Goal: Communication & Community: Answer question/provide support

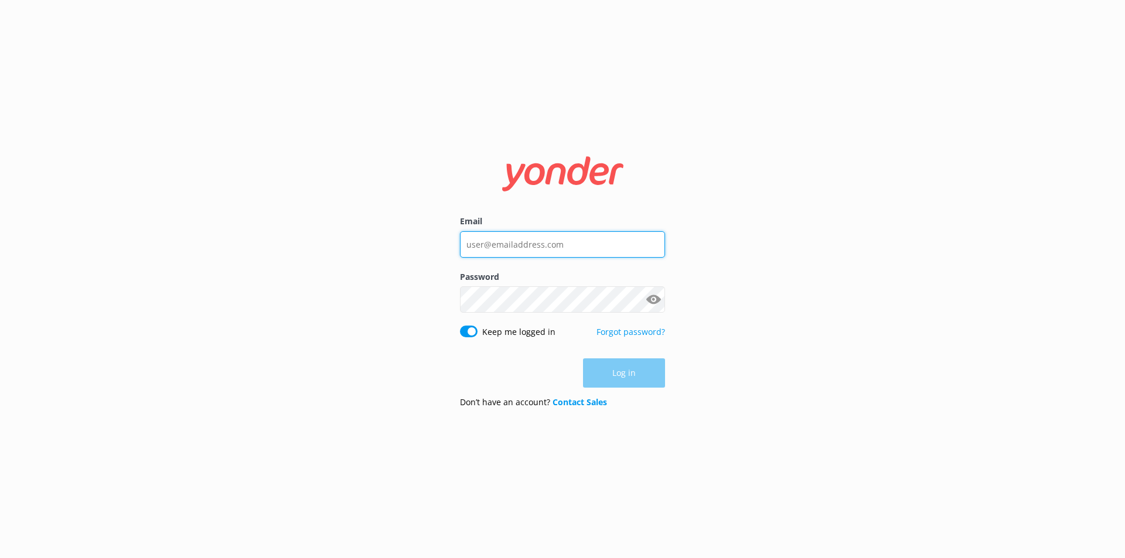
type input "[PERSON_NAME][EMAIL_ADDRESS][PERSON_NAME][DOMAIN_NAME]"
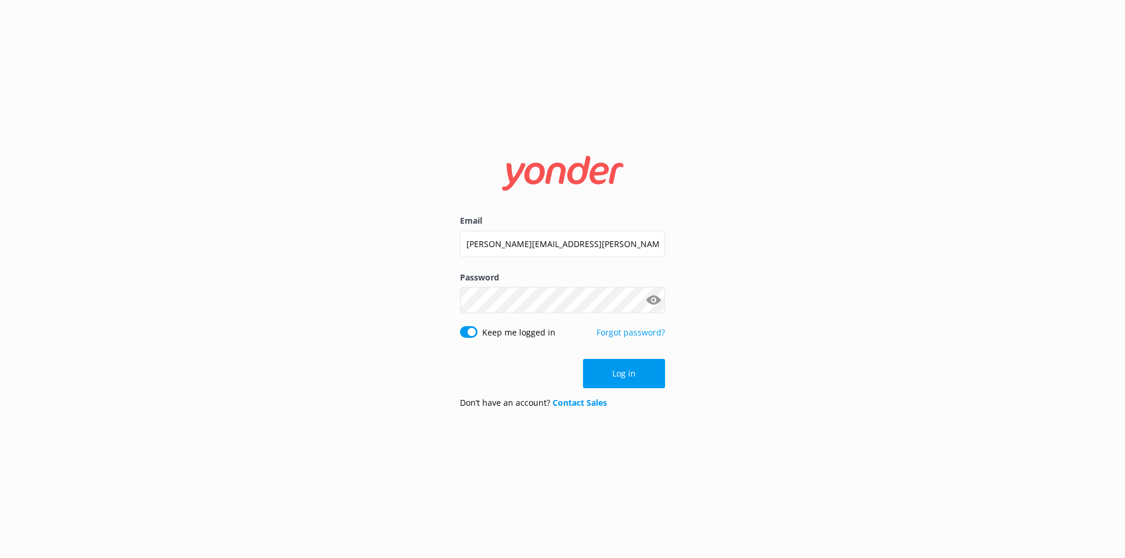
click at [636, 382] on div "Log in" at bounding box center [562, 373] width 205 height 29
click at [624, 370] on button "Log in" at bounding box center [624, 373] width 82 height 29
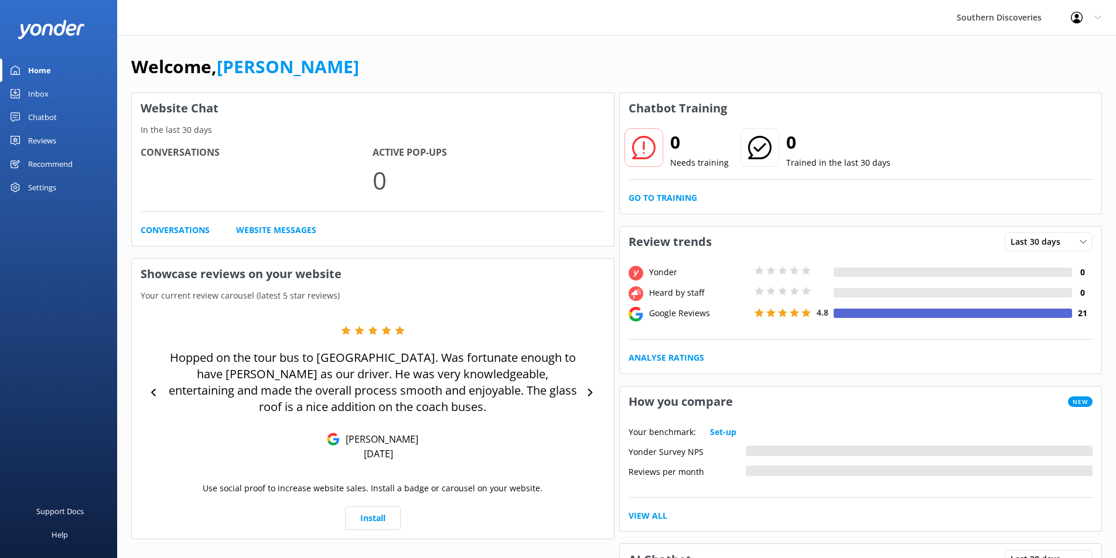
click at [32, 91] on div "Inbox" at bounding box center [38, 93] width 20 height 23
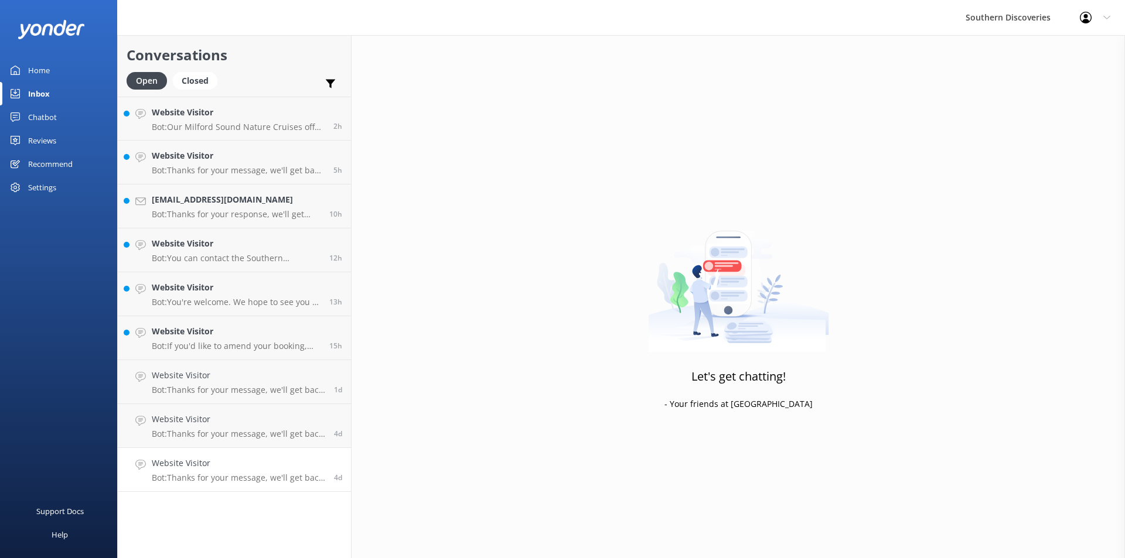
click at [230, 467] on h4 "Website Visitor" at bounding box center [238, 463] width 173 height 13
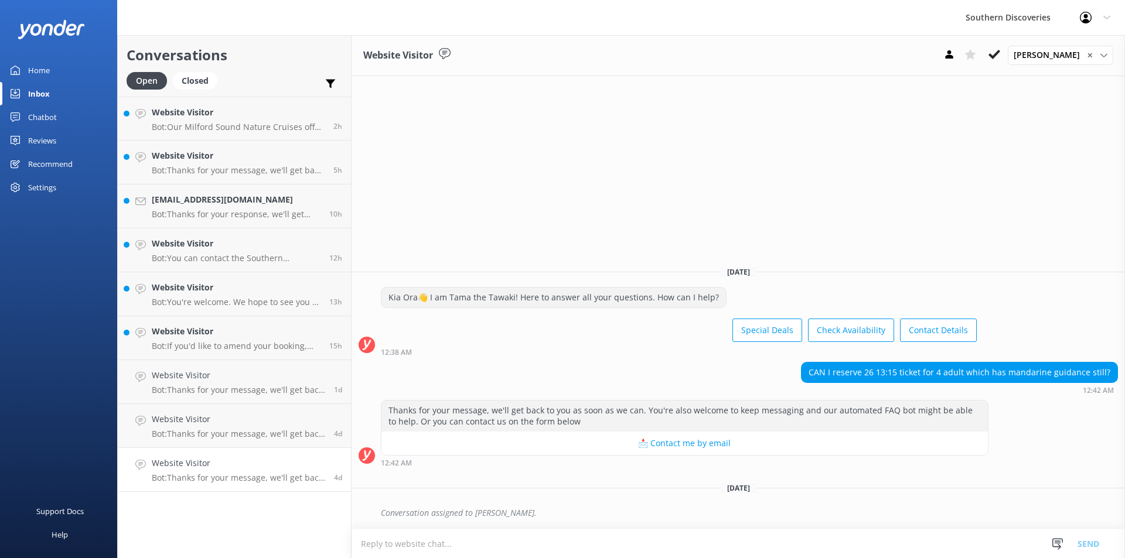
click at [855, 163] on div "Website Visitor [PERSON_NAME] ✕ [PERSON_NAME] [PERSON_NAME] [PERSON_NAME] [PERS…" at bounding box center [737, 296] width 773 height 523
click at [1000, 56] on icon at bounding box center [994, 55] width 12 height 12
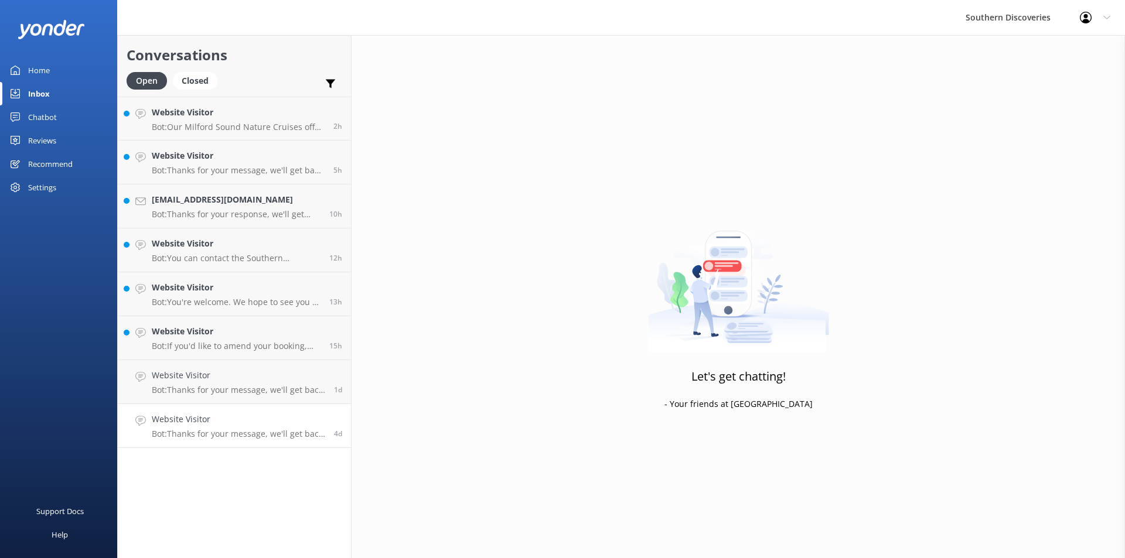
click at [268, 434] on p "Bot: Thanks for your message, we'll get back to you as soon as we can. You're a…" at bounding box center [238, 434] width 173 height 11
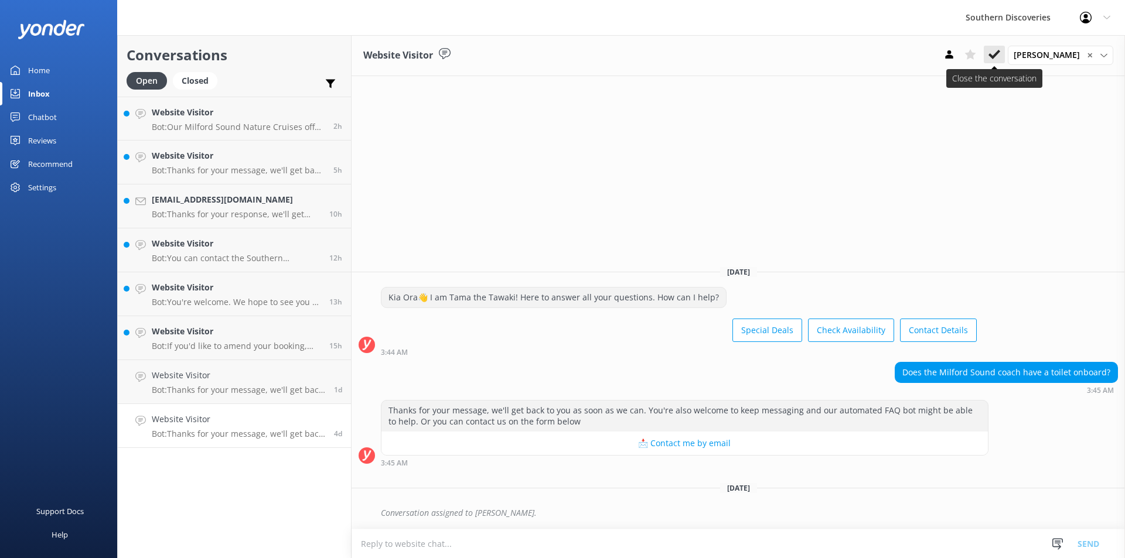
click at [1000, 56] on use at bounding box center [994, 54] width 12 height 9
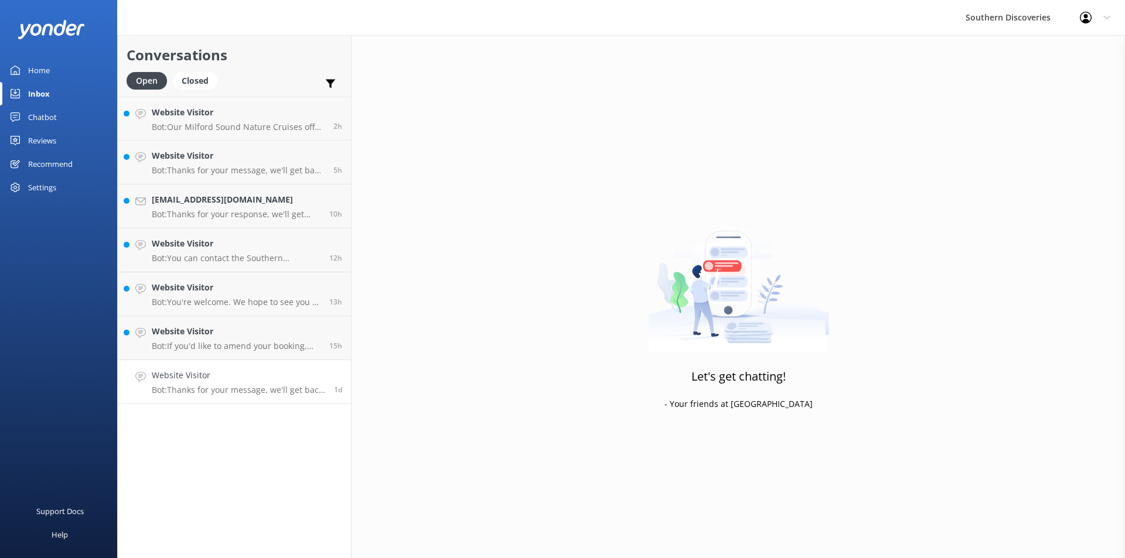
click at [248, 395] on p "Bot: Thanks for your message, we'll get back to you as soon as we can. You're a…" at bounding box center [238, 390] width 173 height 11
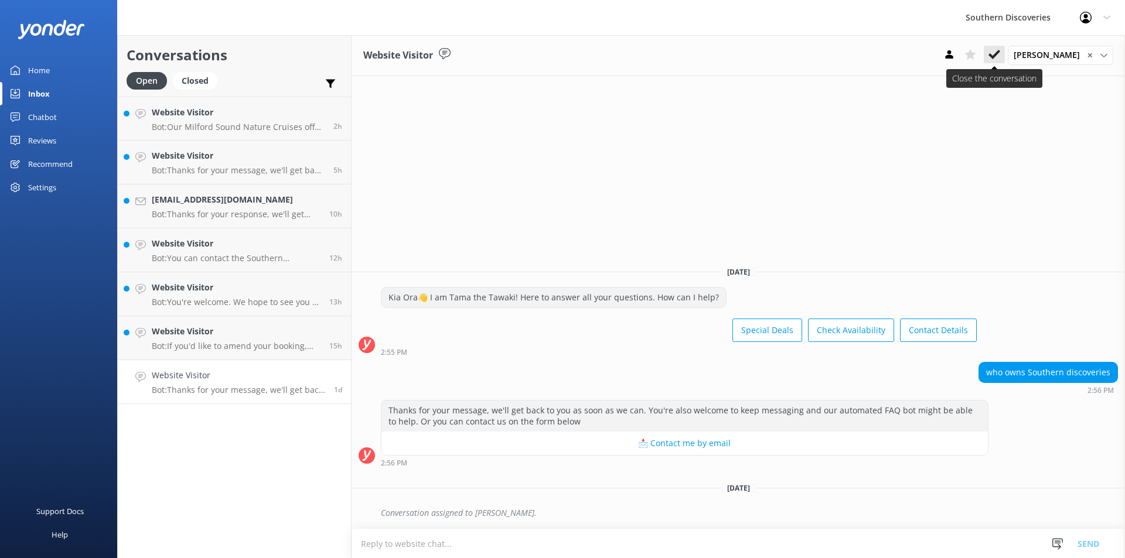
click at [1000, 56] on icon at bounding box center [994, 55] width 12 height 12
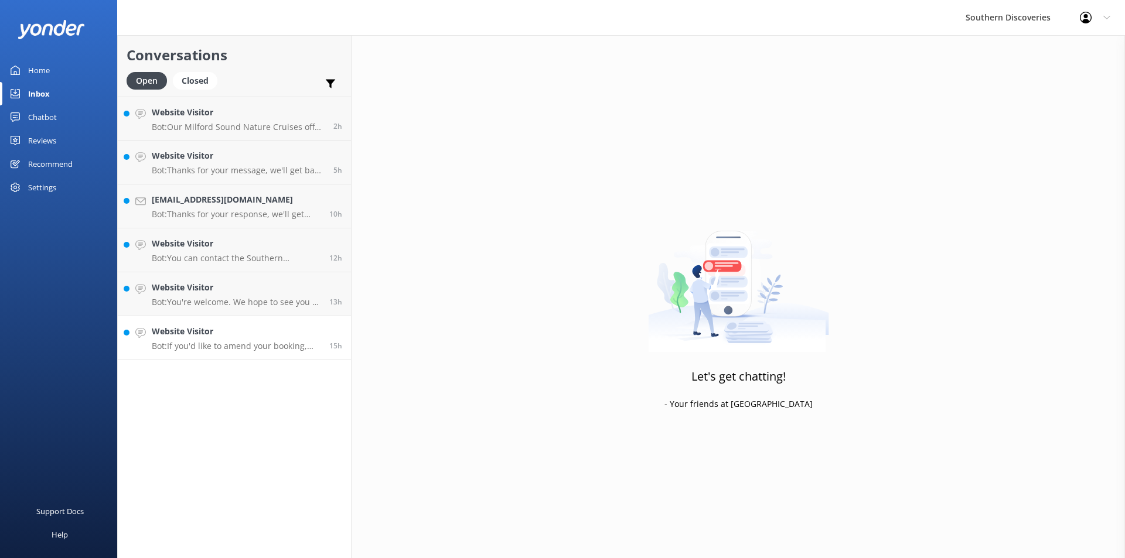
click at [247, 338] on h4 "Website Visitor" at bounding box center [236, 331] width 169 height 13
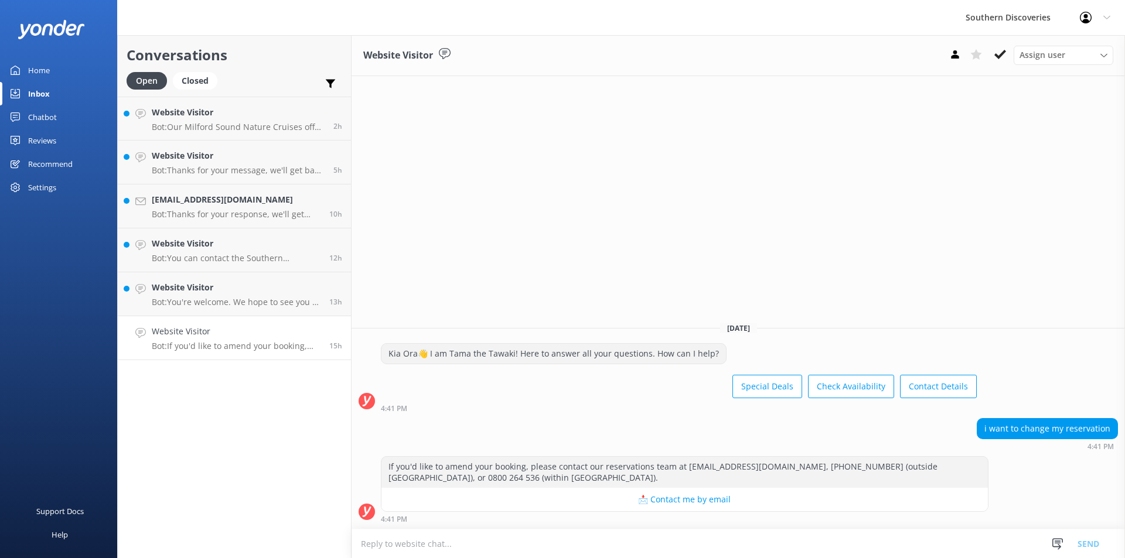
click at [774, 231] on div "Website Visitor Assign user [PERSON_NAME] [PERSON_NAME] [PERSON_NAME] [PERSON_N…" at bounding box center [737, 296] width 773 height 523
click at [999, 52] on icon at bounding box center [1000, 55] width 12 height 12
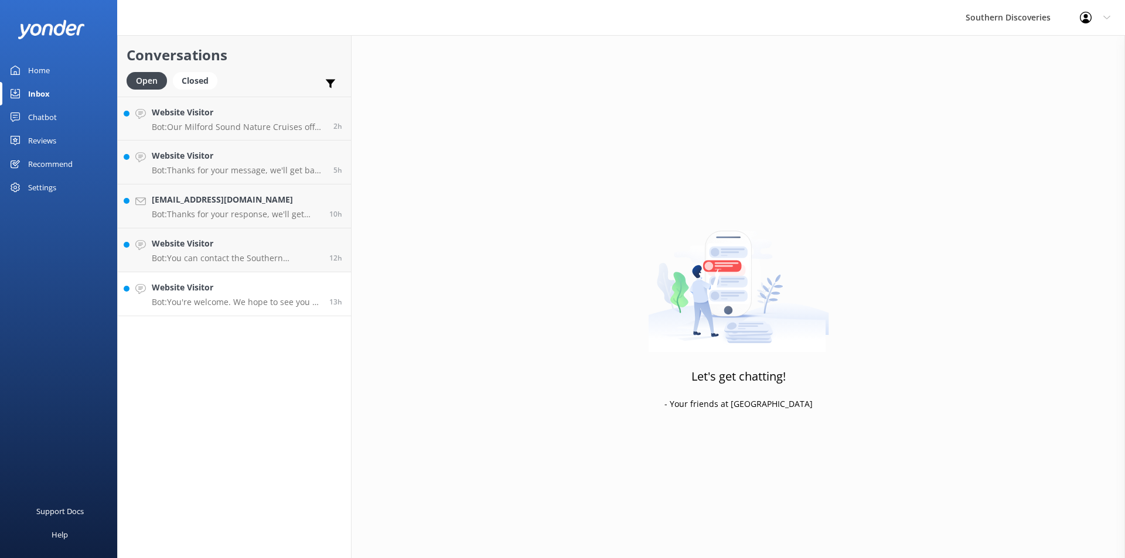
click at [278, 298] on p "Bot: You're welcome. We hope to see you at Southern Discoveries soon!" at bounding box center [236, 302] width 169 height 11
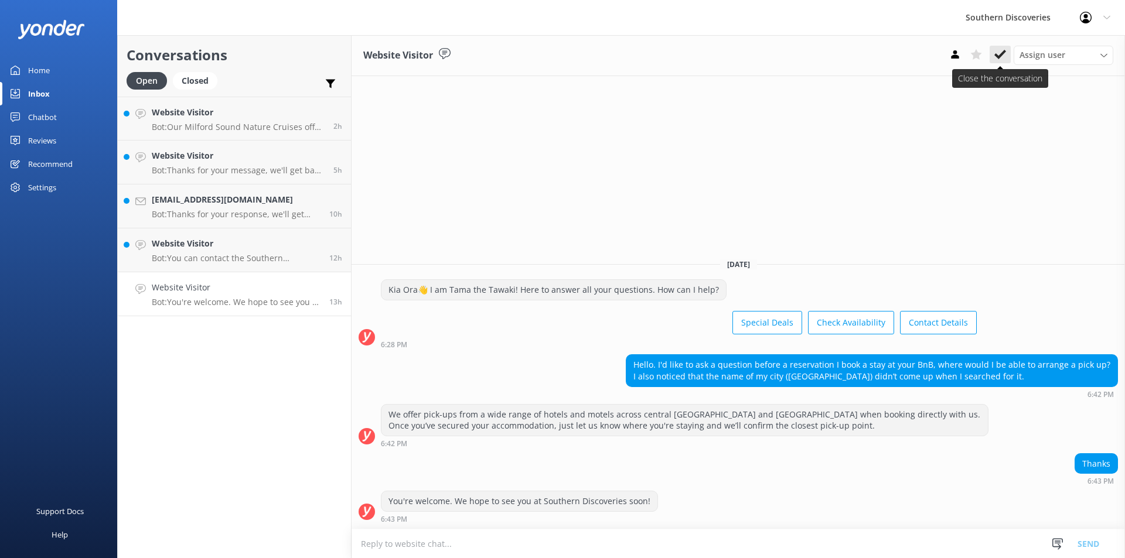
click at [1000, 53] on icon at bounding box center [1000, 55] width 12 height 12
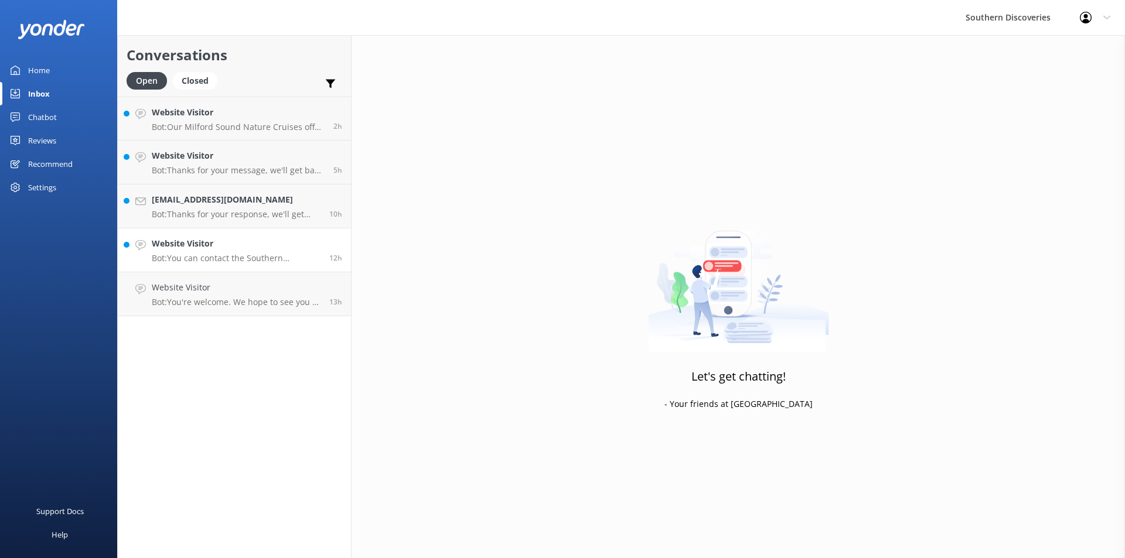
click at [265, 254] on p "Bot: You can contact the Southern Discoveries team by phone at [PHONE_NUMBER] w…" at bounding box center [236, 258] width 169 height 11
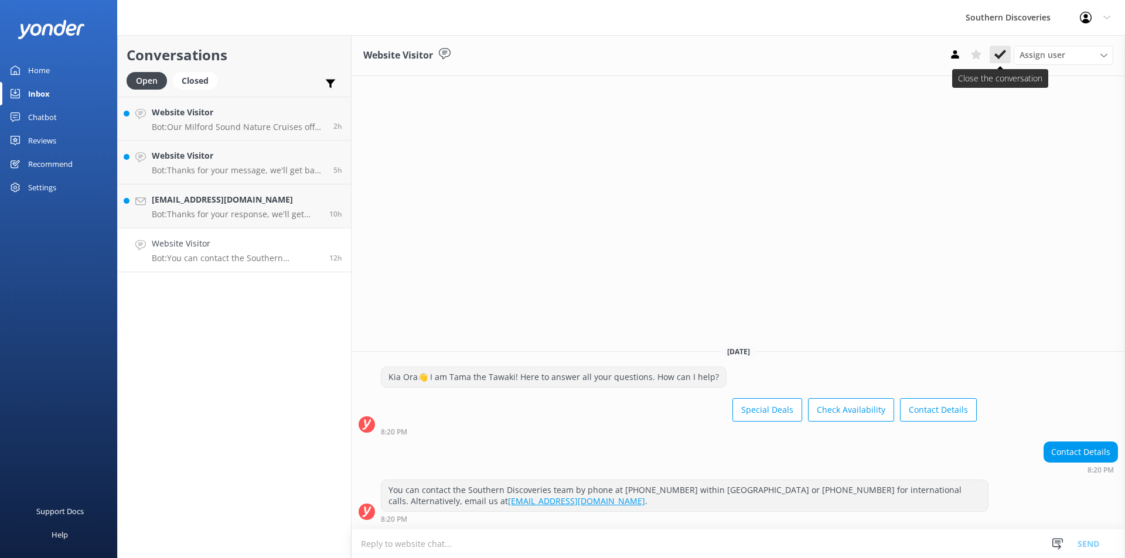
click at [1000, 53] on icon at bounding box center [1000, 55] width 12 height 12
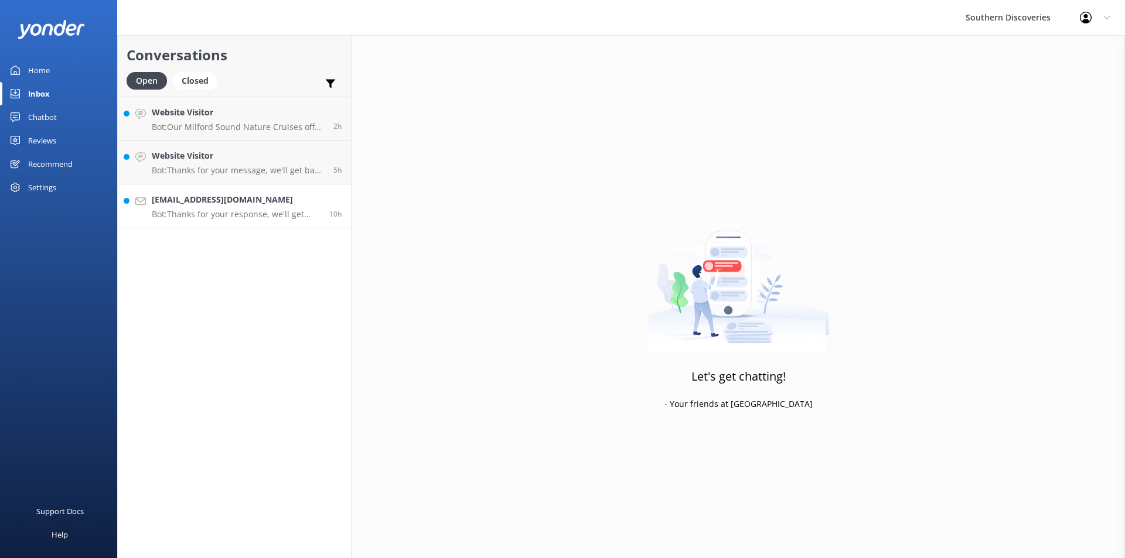
click at [189, 211] on p "Bot: Thanks for your response, we'll get back to you as soon as we can during o…" at bounding box center [236, 214] width 169 height 11
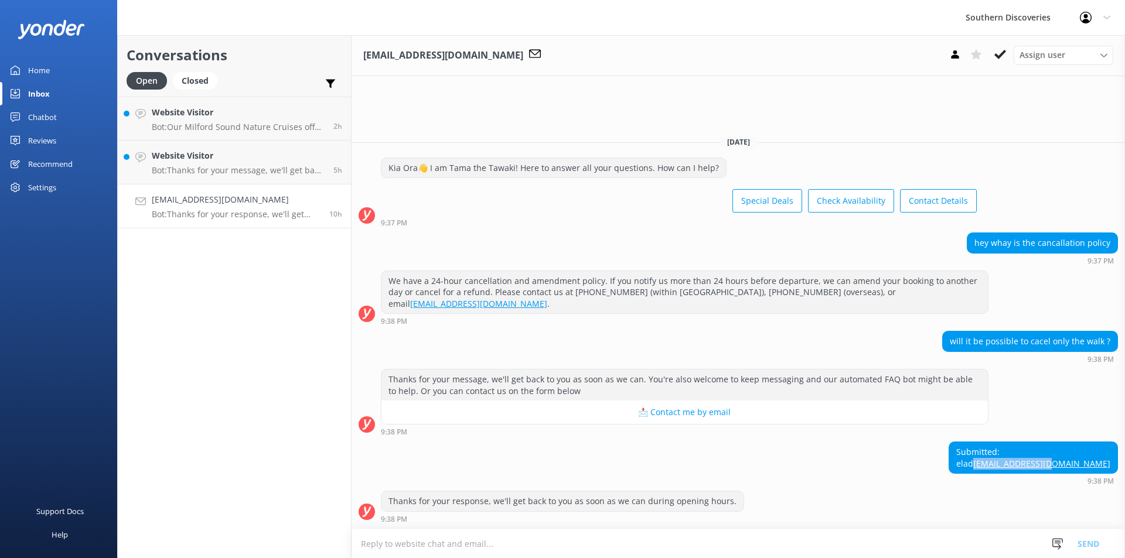
drag, startPoint x: 1115, startPoint y: 463, endPoint x: 1020, endPoint y: 459, distance: 94.4
click at [1020, 459] on div "Submitted: elad [EMAIL_ADDRESS][DOMAIN_NAME] 9:38 PM" at bounding box center [737, 463] width 773 height 43
click at [995, 51] on icon at bounding box center [1000, 55] width 12 height 12
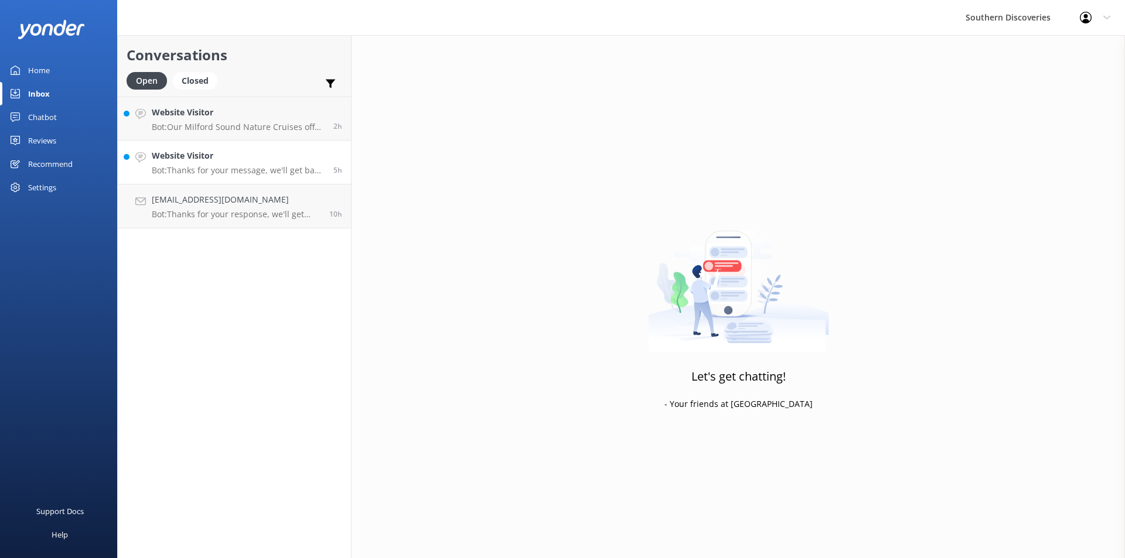
click at [265, 167] on p "Bot: Thanks for your message, we'll get back to you as soon as we can. You're a…" at bounding box center [238, 170] width 173 height 11
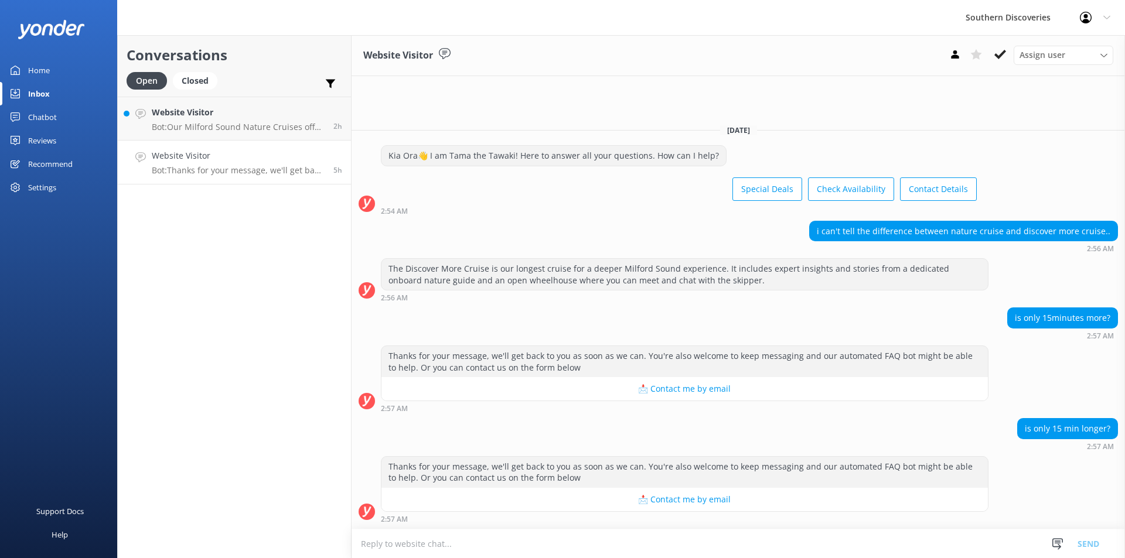
click at [237, 327] on div "Conversations Open Closed Important Assigned to me Unassigned Website Visitor B…" at bounding box center [234, 296] width 234 height 523
click at [998, 53] on icon at bounding box center [1000, 55] width 12 height 12
click at [231, 121] on div "Website Visitor Bot: Our Milford Sound Nature Cruises offer multiple daily depa…" at bounding box center [238, 118] width 173 height 25
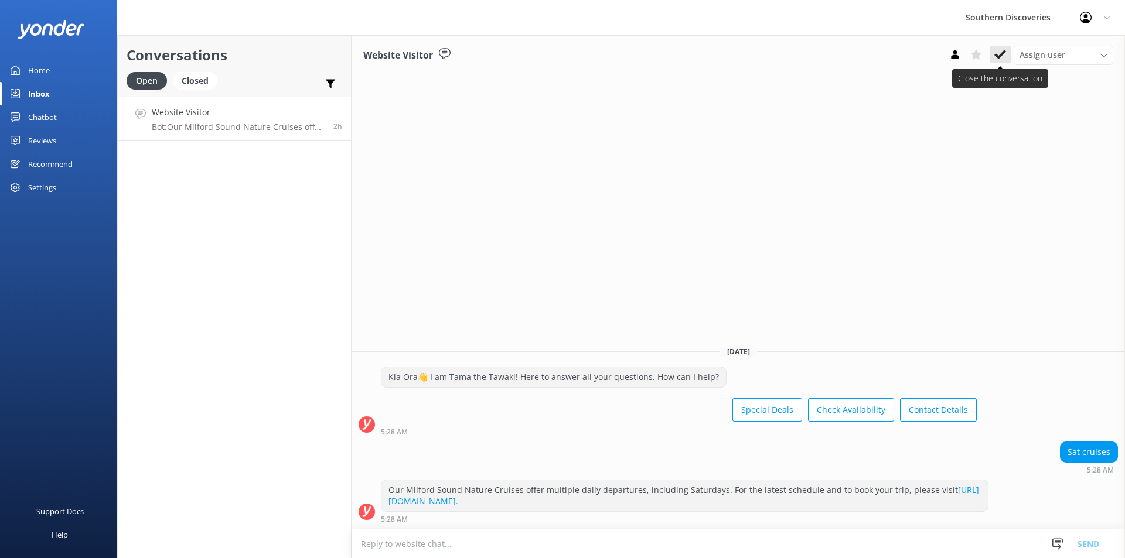
click at [1006, 54] on button at bounding box center [999, 55] width 21 height 18
